Goal: Find specific page/section

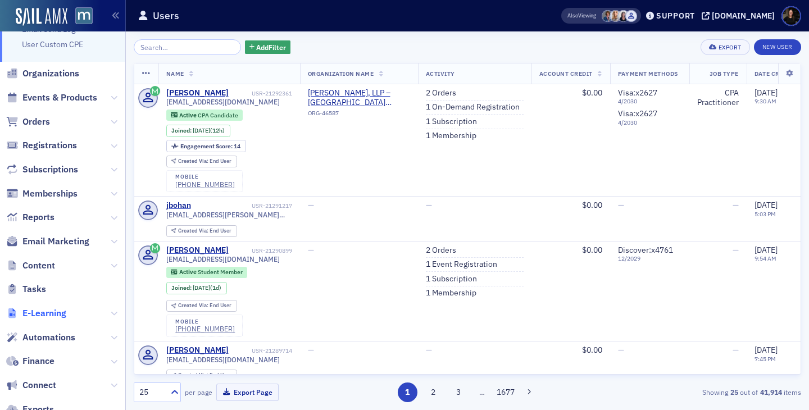
scroll to position [64, 0]
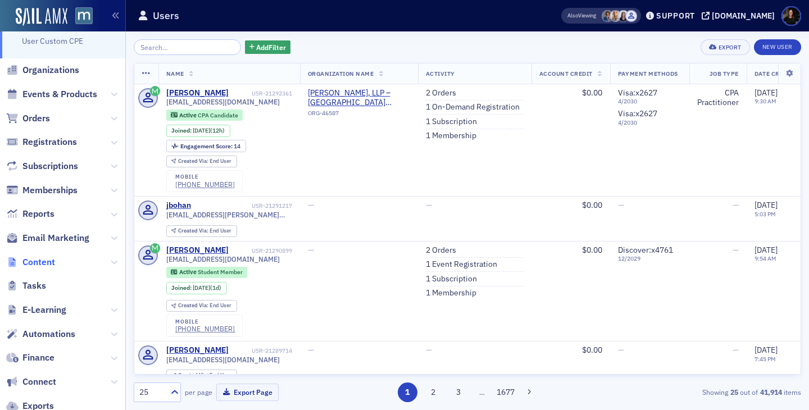
click at [51, 259] on span "Content" at bounding box center [38, 262] width 33 height 12
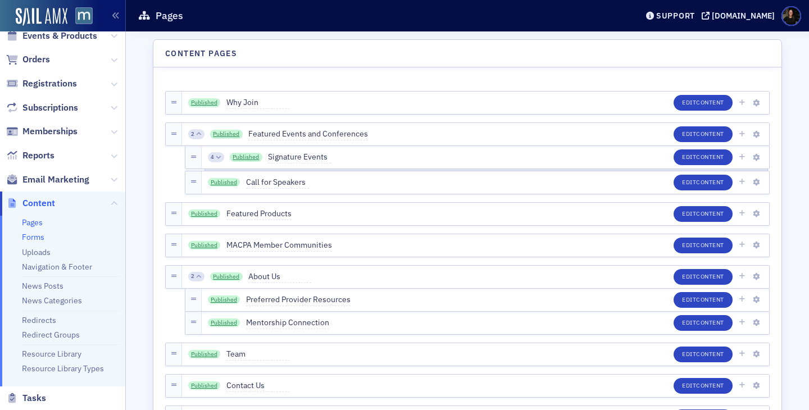
click at [37, 239] on link "Forms" at bounding box center [33, 237] width 22 height 10
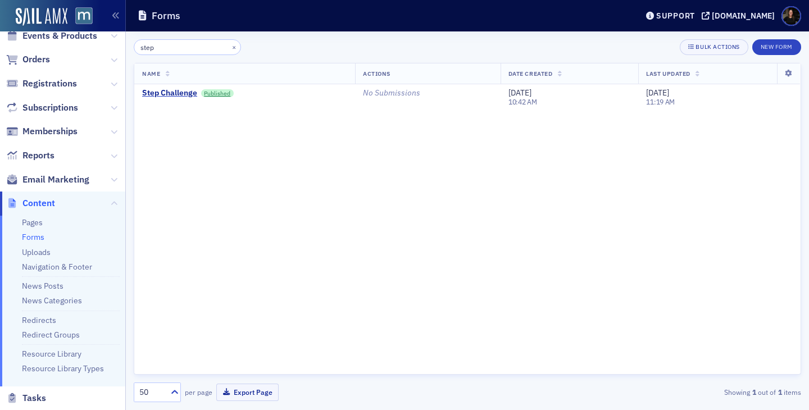
type input "step"
